Goal: Task Accomplishment & Management: Use online tool/utility

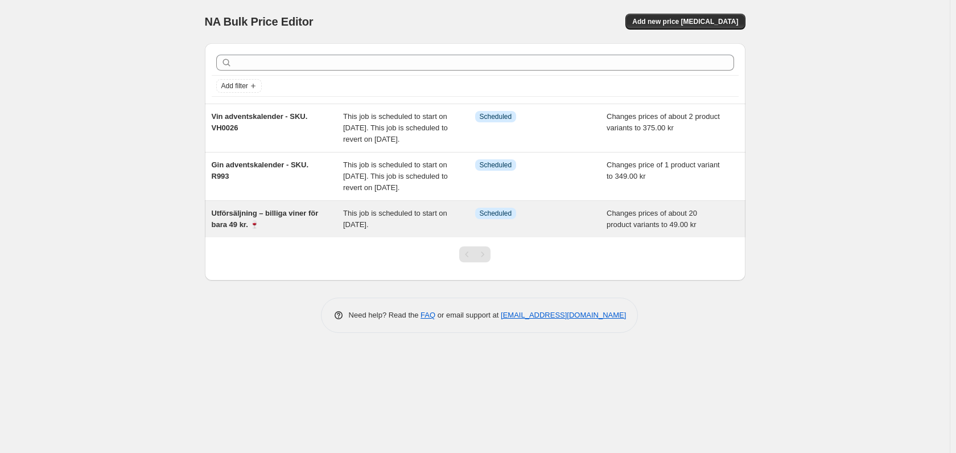
click at [283, 230] on div "Utförsäljning – billiga viner för bara 49 kr. 🍷" at bounding box center [278, 219] width 132 height 23
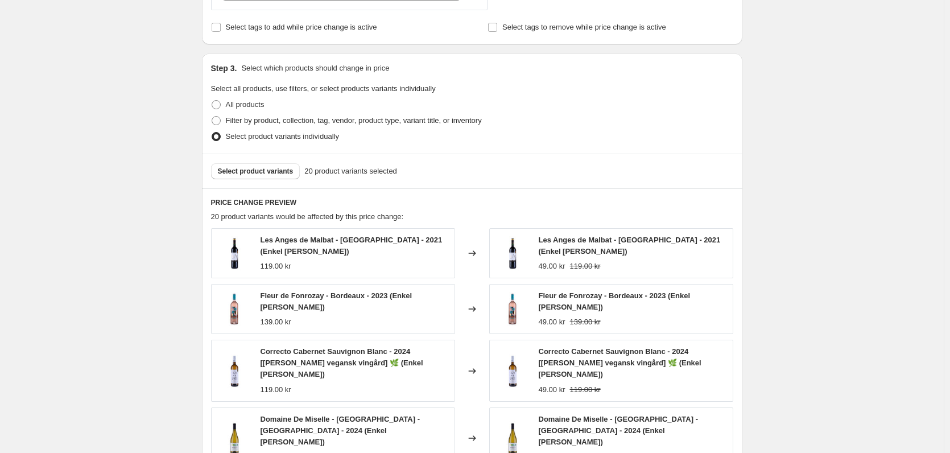
scroll to position [455, 0]
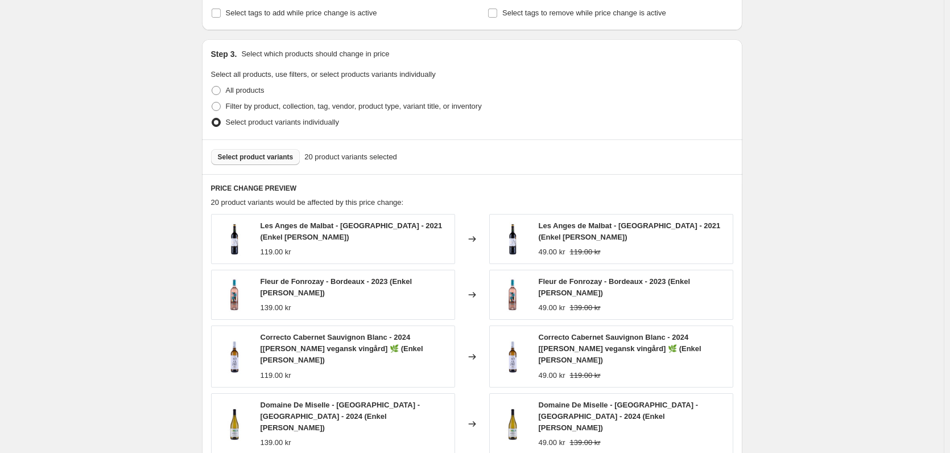
click at [255, 159] on span "Select product variants" at bounding box center [256, 157] width 76 height 9
click at [236, 154] on span "Select product variants" at bounding box center [256, 157] width 76 height 9
click at [281, 150] on button "Select product variants" at bounding box center [255, 157] width 89 height 16
click at [242, 153] on button "Select product variants" at bounding box center [255, 157] width 89 height 16
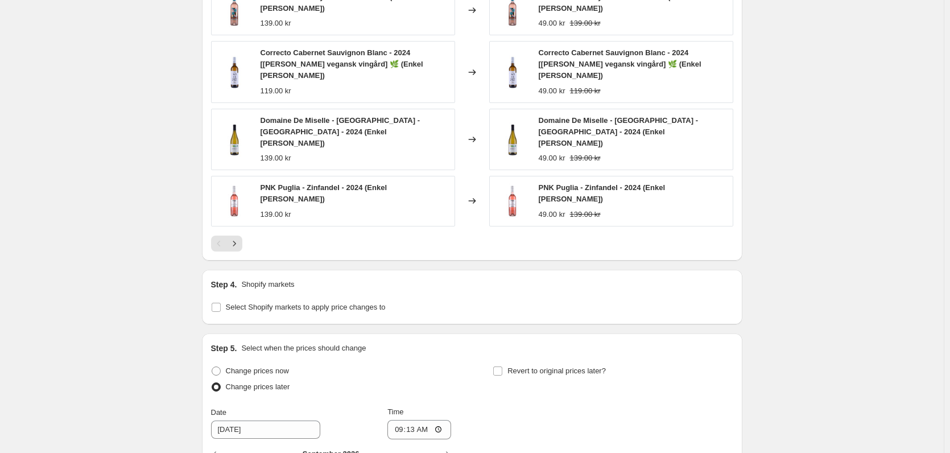
scroll to position [910, 0]
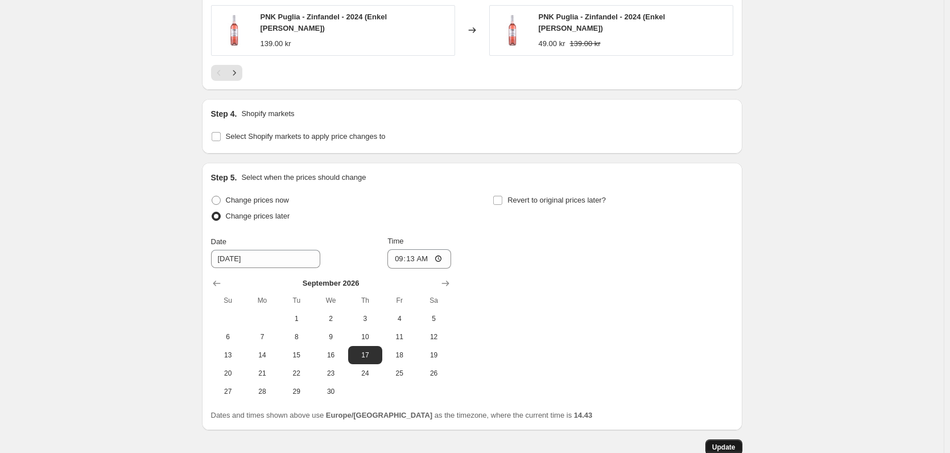
click at [732, 443] on span "Update" at bounding box center [723, 447] width 23 height 9
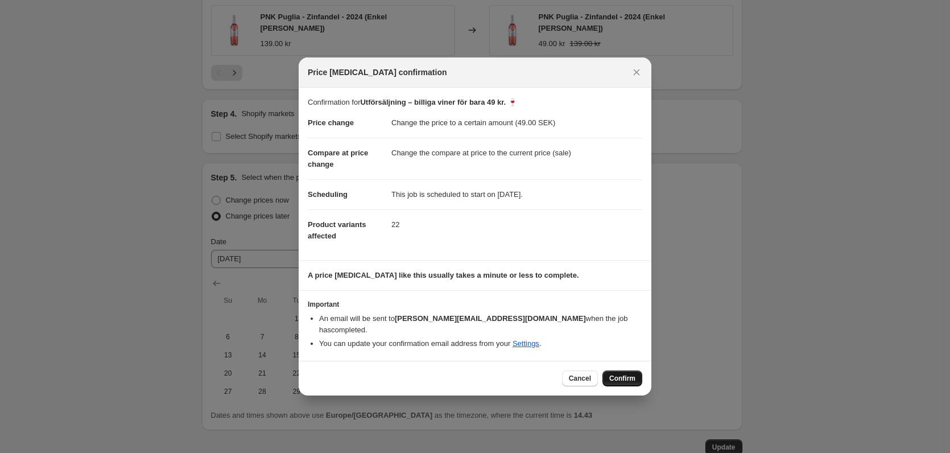
click at [628, 374] on span "Confirm" at bounding box center [622, 378] width 26 height 9
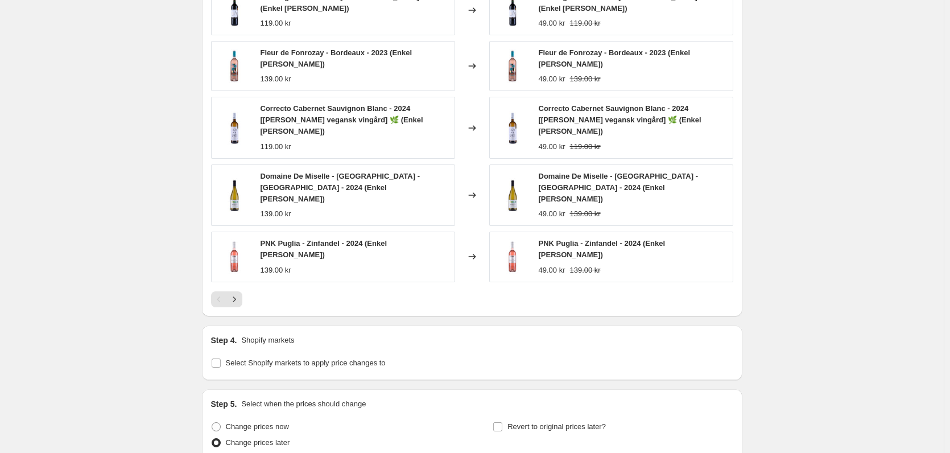
scroll to position [626, 0]
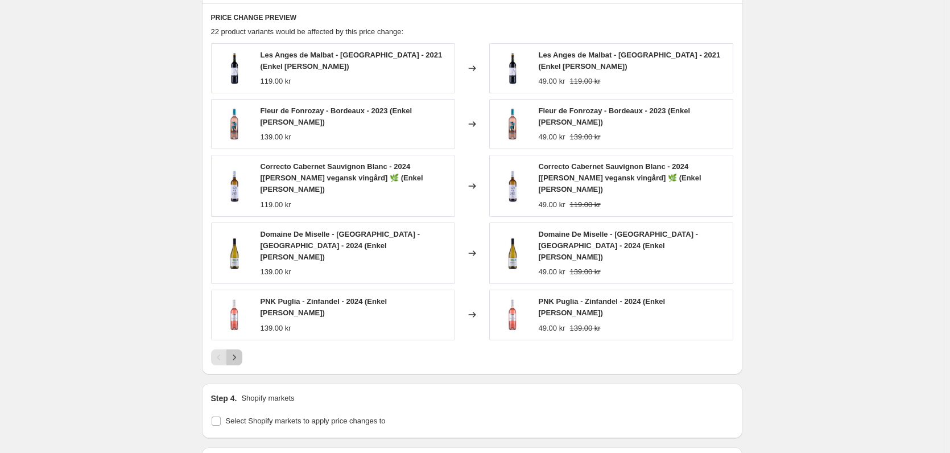
click at [239, 352] on icon "Next" at bounding box center [234, 357] width 11 height 11
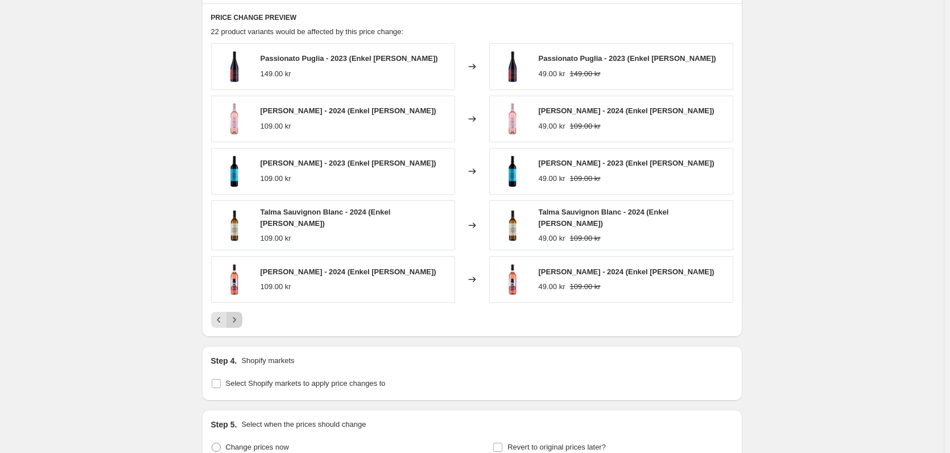
click at [236, 315] on icon "Next" at bounding box center [234, 319] width 11 height 11
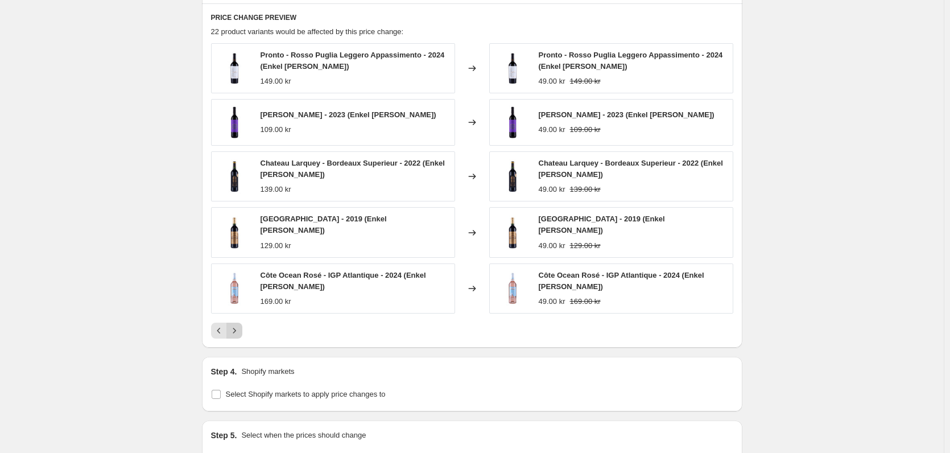
click at [237, 328] on icon "Next" at bounding box center [234, 330] width 11 height 11
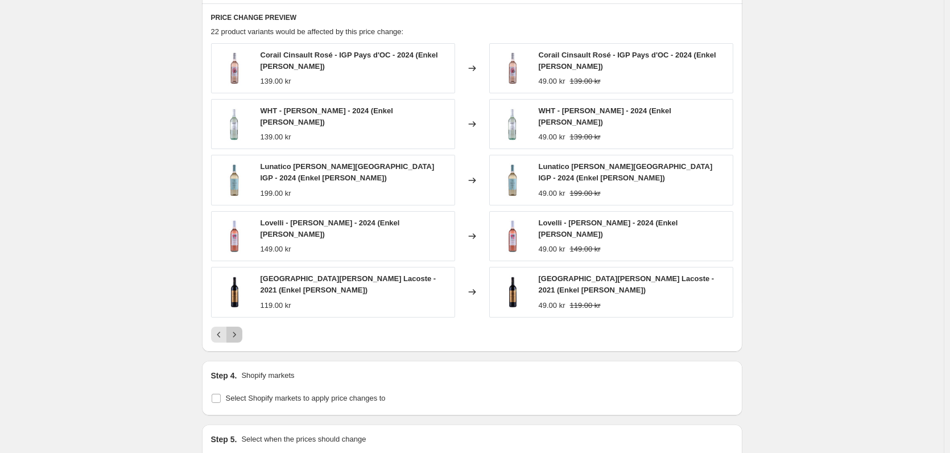
click at [239, 329] on icon "Next" at bounding box center [234, 334] width 11 height 11
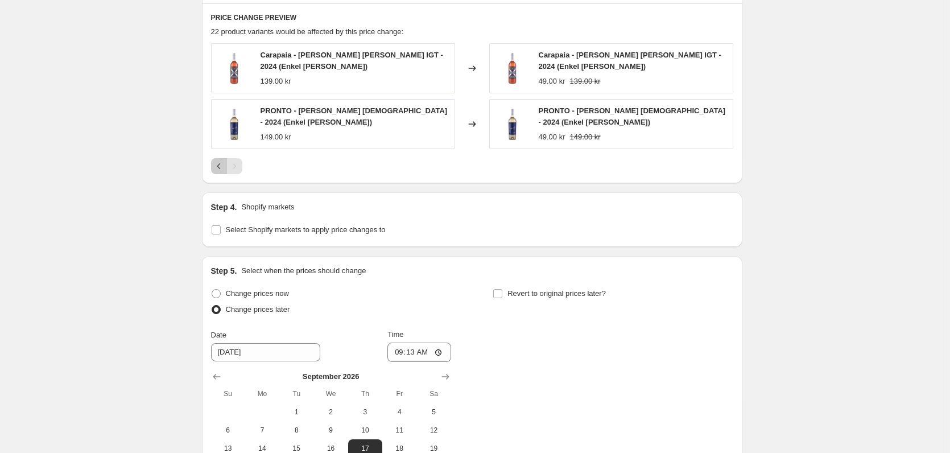
click at [222, 160] on icon "Previous" at bounding box center [218, 165] width 11 height 11
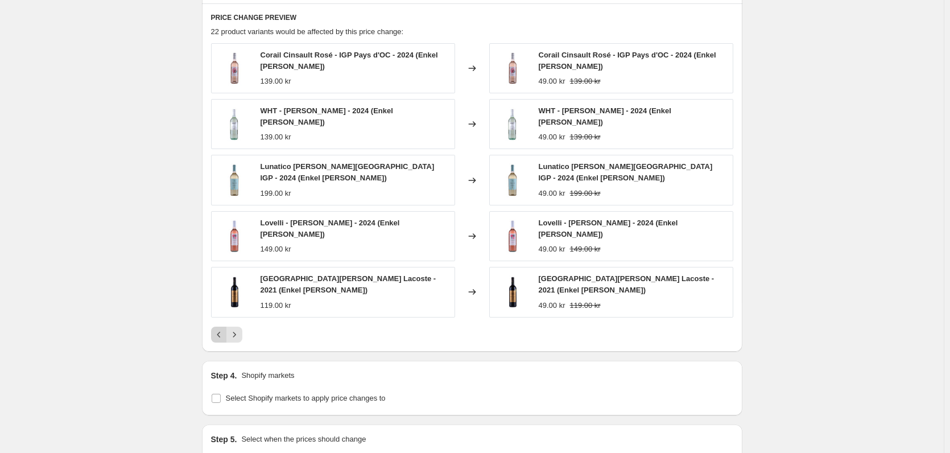
click at [219, 329] on icon "Previous" at bounding box center [218, 334] width 11 height 11
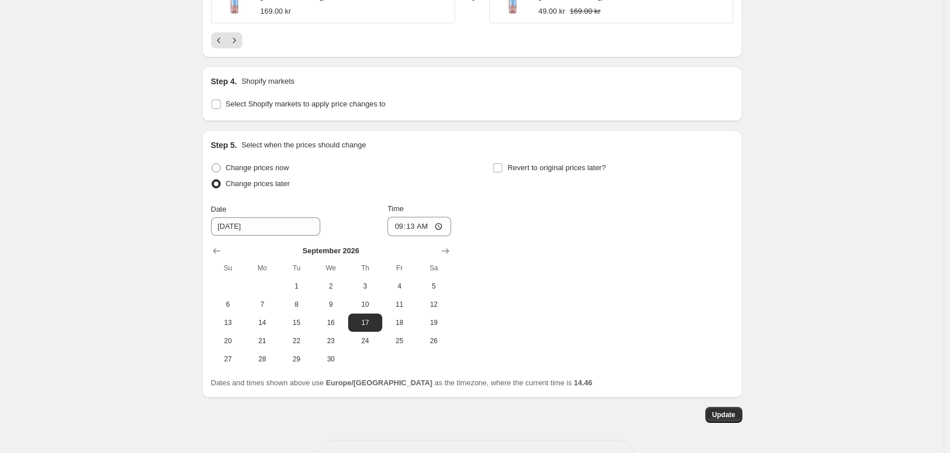
scroll to position [953, 0]
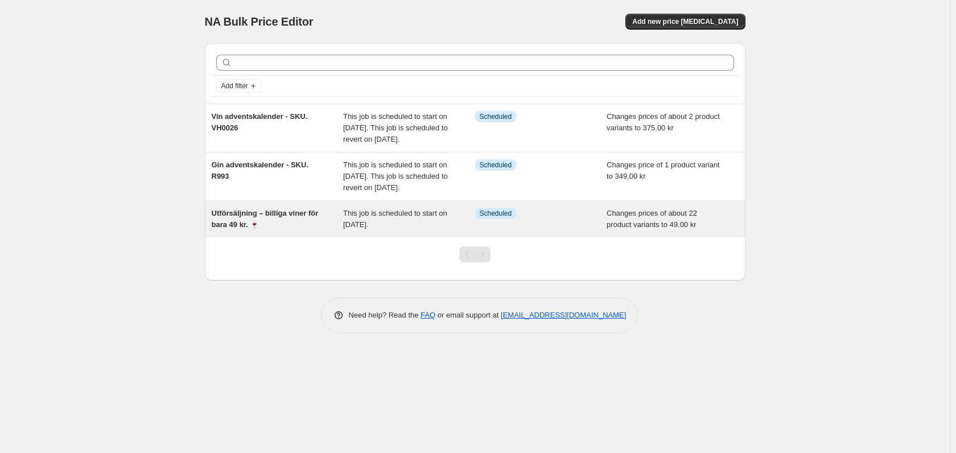
click at [266, 229] on span "Utförsäljning – billiga viner för bara 49 kr. 🍷" at bounding box center [265, 219] width 107 height 20
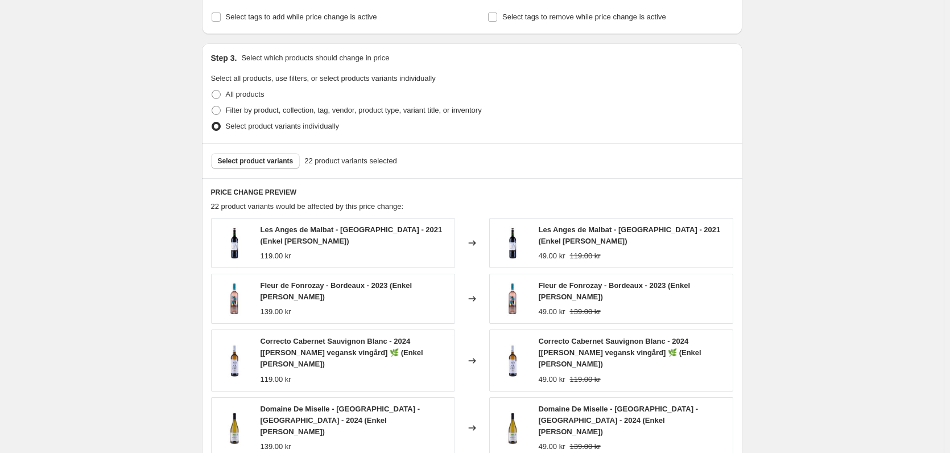
scroll to position [455, 0]
